Goal: Transaction & Acquisition: Purchase product/service

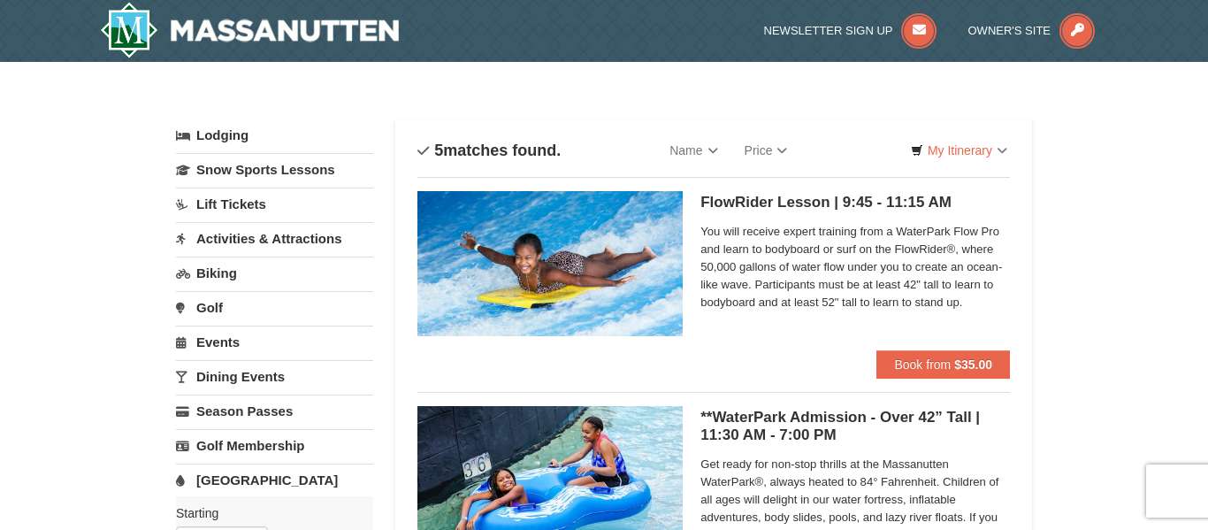
click at [183, 402] on link "Season Passes" at bounding box center [274, 411] width 197 height 33
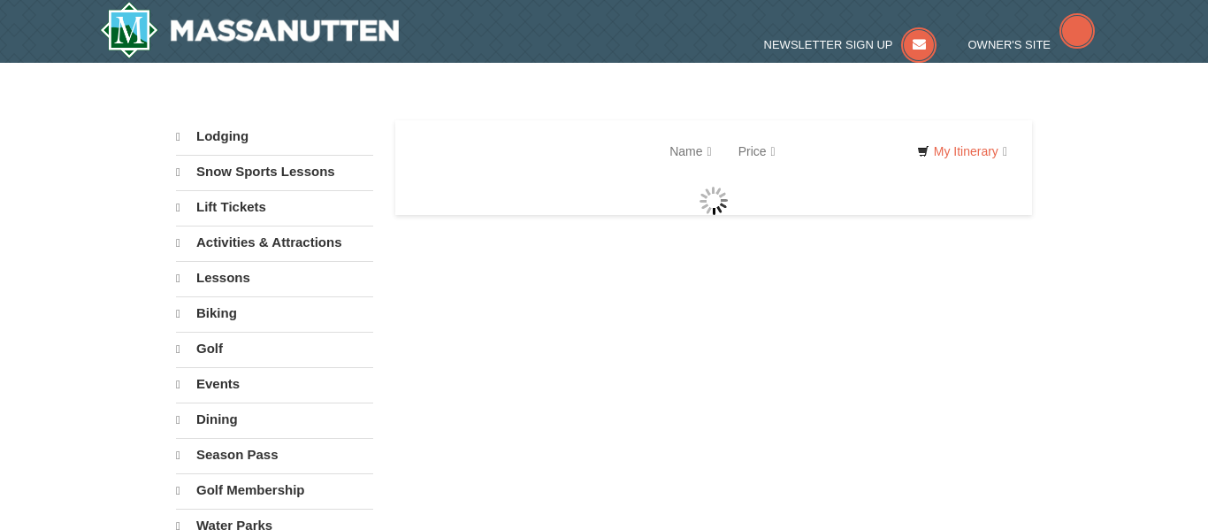
select select "10"
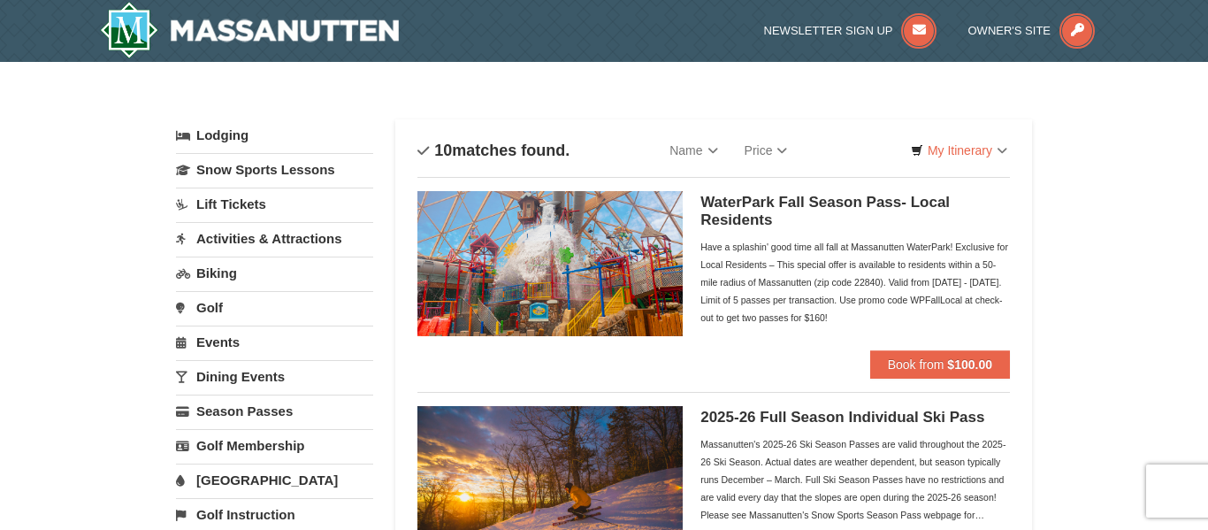
click at [213, 486] on link "[GEOGRAPHIC_DATA]" at bounding box center [274, 480] width 197 height 33
click at [214, 479] on link "[GEOGRAPHIC_DATA]" at bounding box center [274, 480] width 197 height 33
click at [815, 199] on h5 "WaterPark Fall Season Pass- Local Residents" at bounding box center [856, 211] width 310 height 35
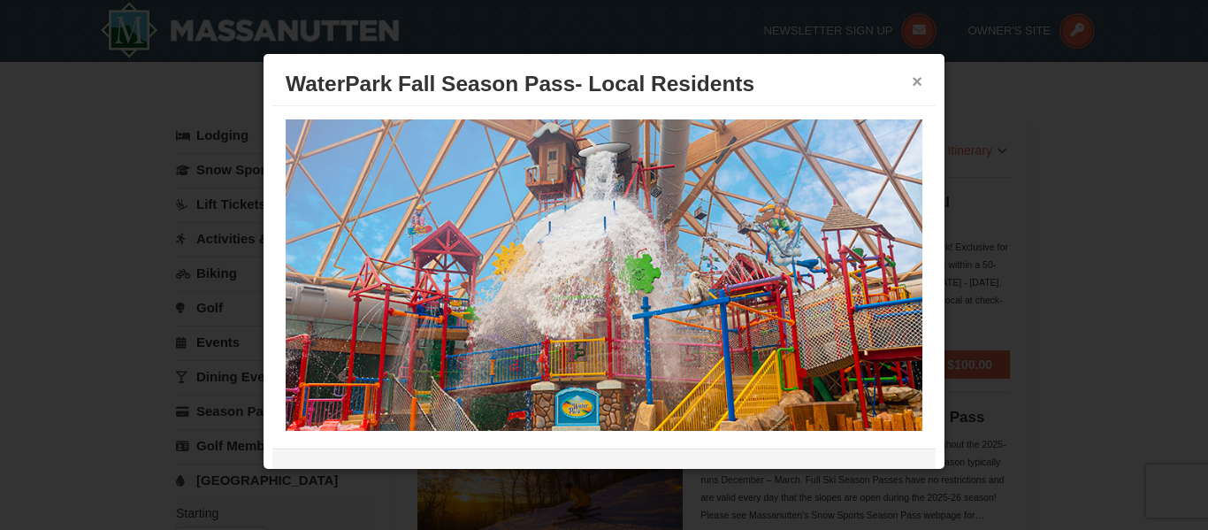
click at [918, 79] on button "×" at bounding box center [917, 82] width 11 height 18
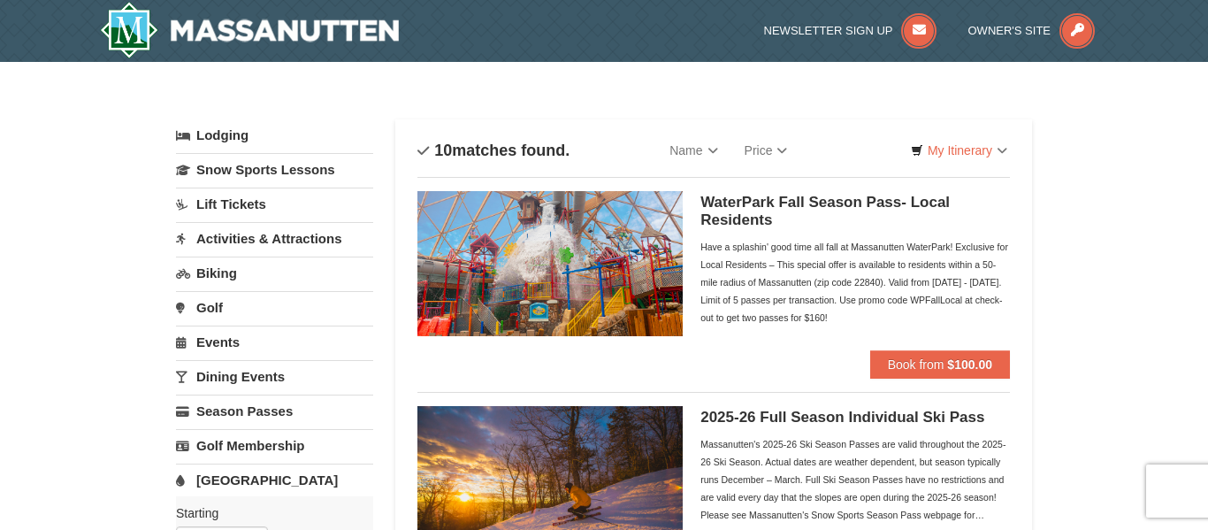
click at [223, 126] on link "Lodging" at bounding box center [274, 135] width 197 height 32
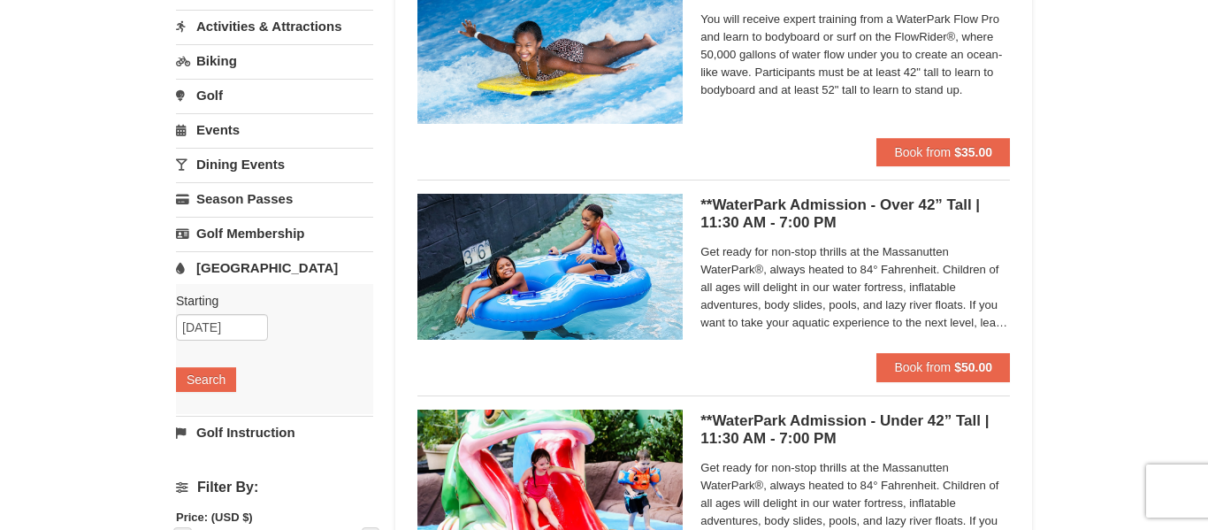
scroll to position [248, 0]
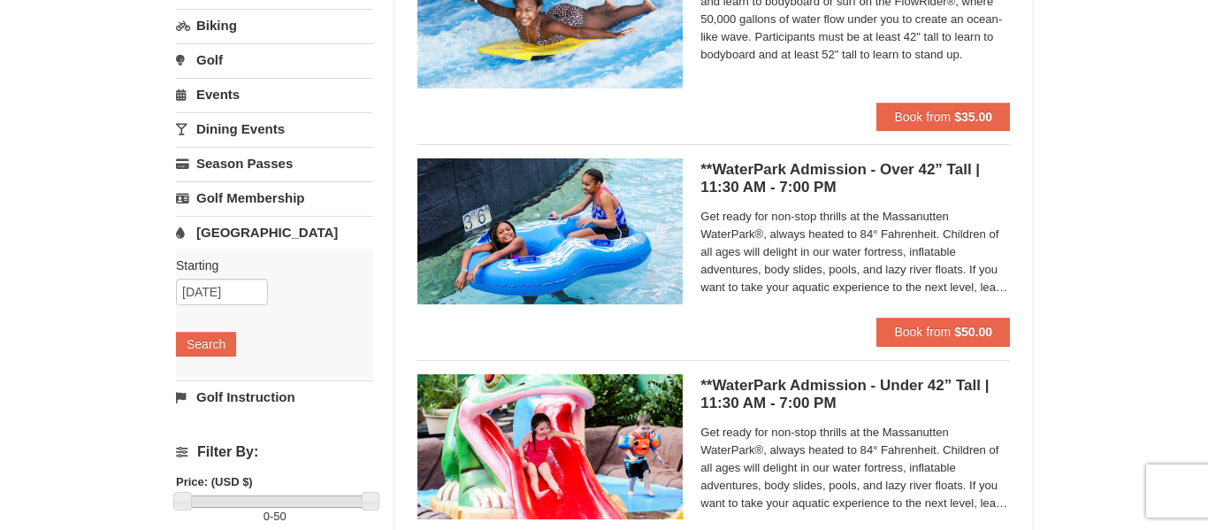
click at [645, 217] on img at bounding box center [550, 230] width 265 height 145
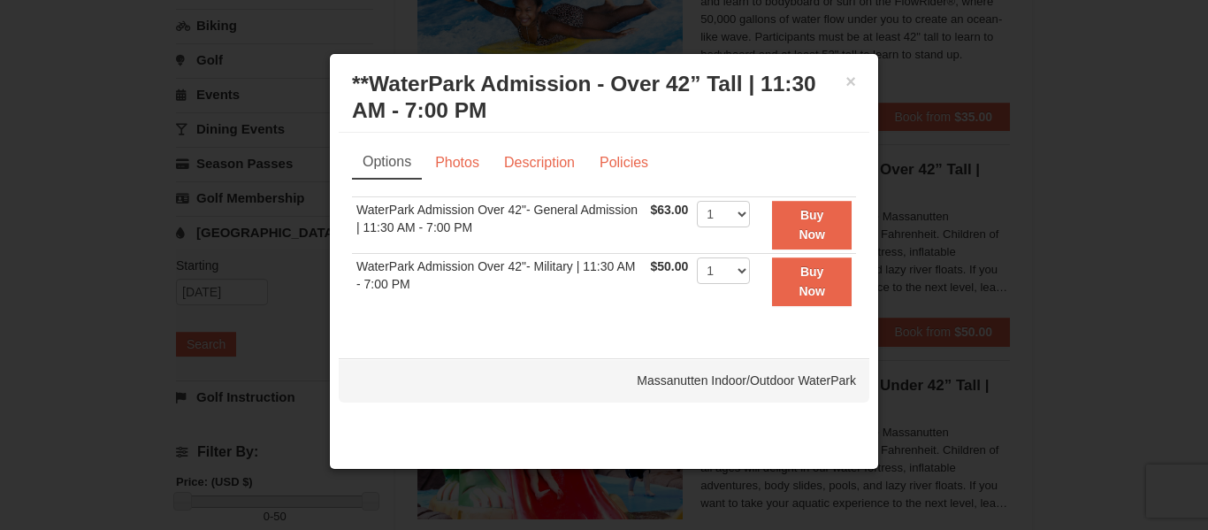
click at [647, 217] on td "$63.00 Includes all fees. Tax excluded." at bounding box center [670, 224] width 47 height 57
click at [850, 82] on button "×" at bounding box center [851, 82] width 11 height 18
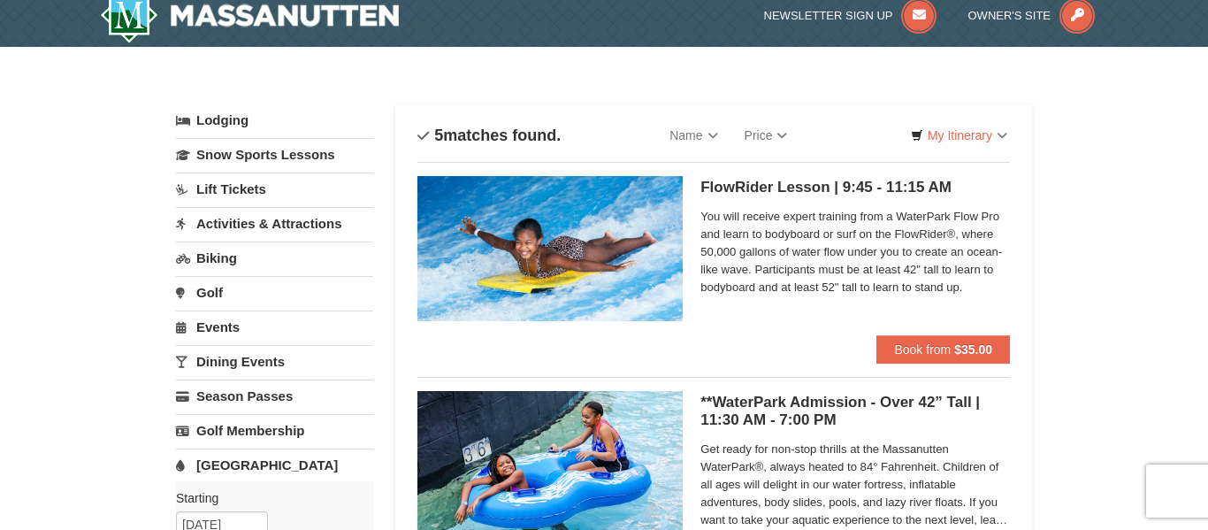
scroll to position [0, 0]
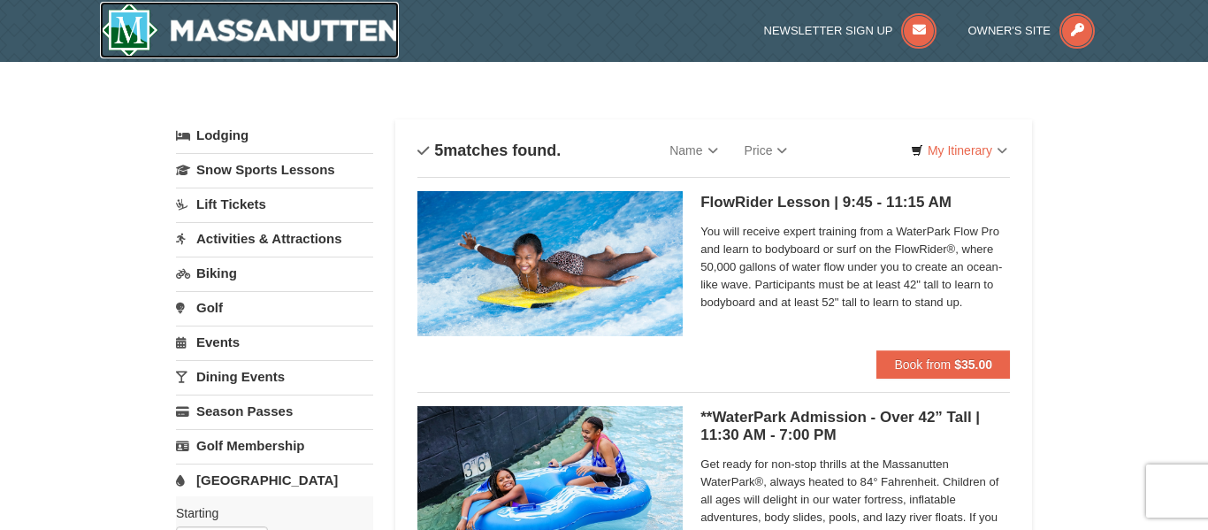
click at [226, 29] on img at bounding box center [249, 30] width 299 height 57
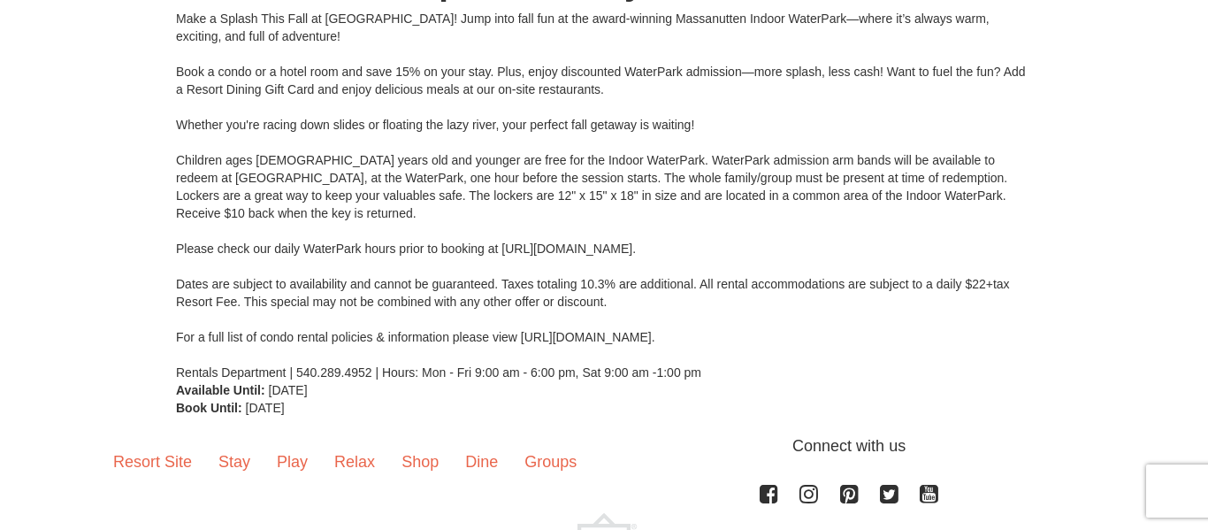
scroll to position [283, 0]
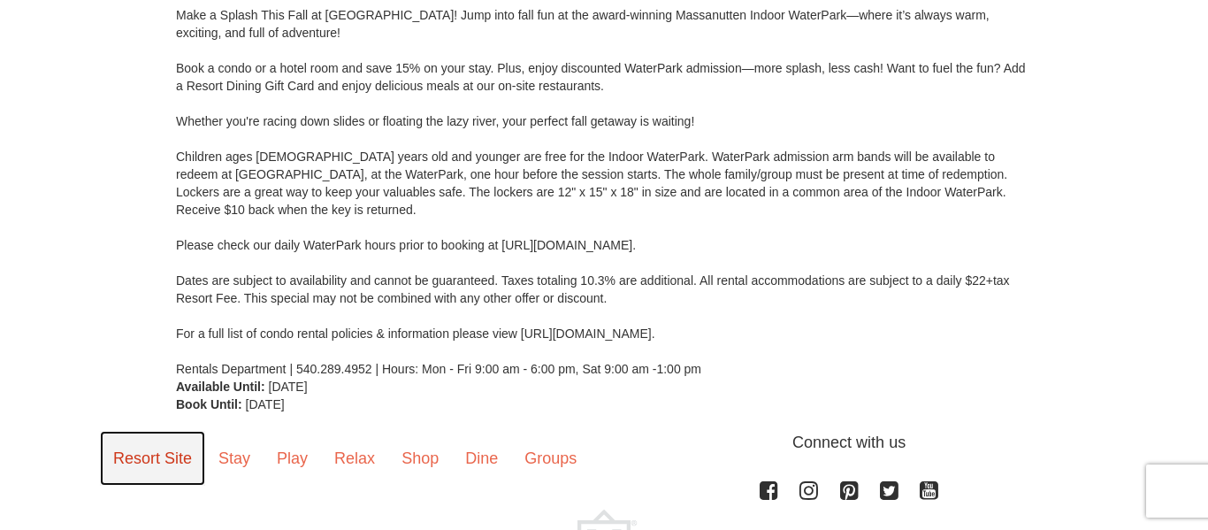
click at [141, 465] on link "Resort Site" at bounding box center [152, 458] width 105 height 55
